Goal: Task Accomplishment & Management: Manage account settings

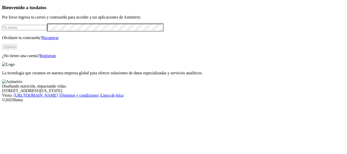
click at [25, 30] on input "email" at bounding box center [24, 27] width 45 height 5
type input "rafael.ochoa@opav.co"
click input "submit" at bounding box center [0, 0] width 0 height 0
